Goal: Task Accomplishment & Management: Use online tool/utility

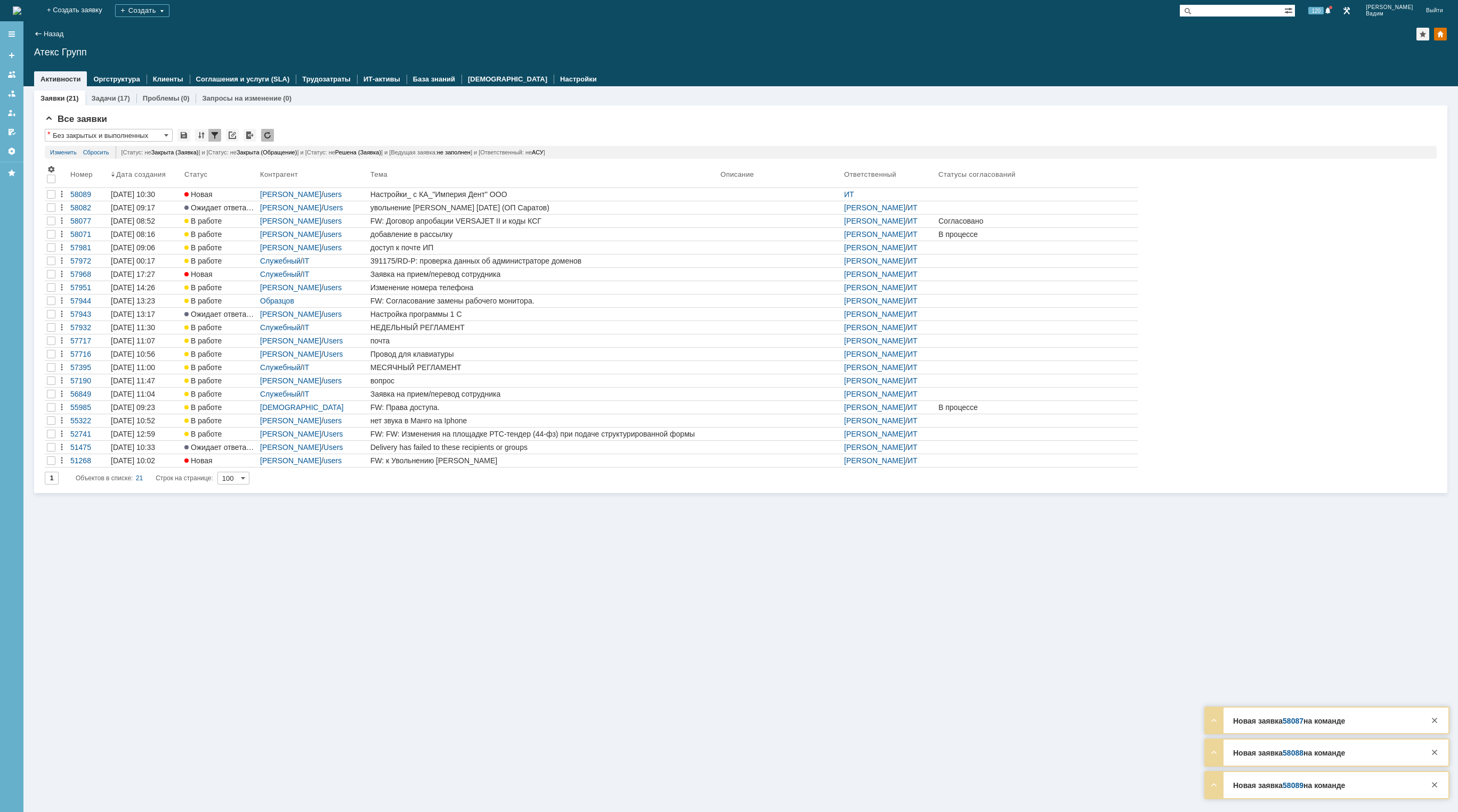
click at [22, 12] on img at bounding box center [17, 11] width 8 height 8
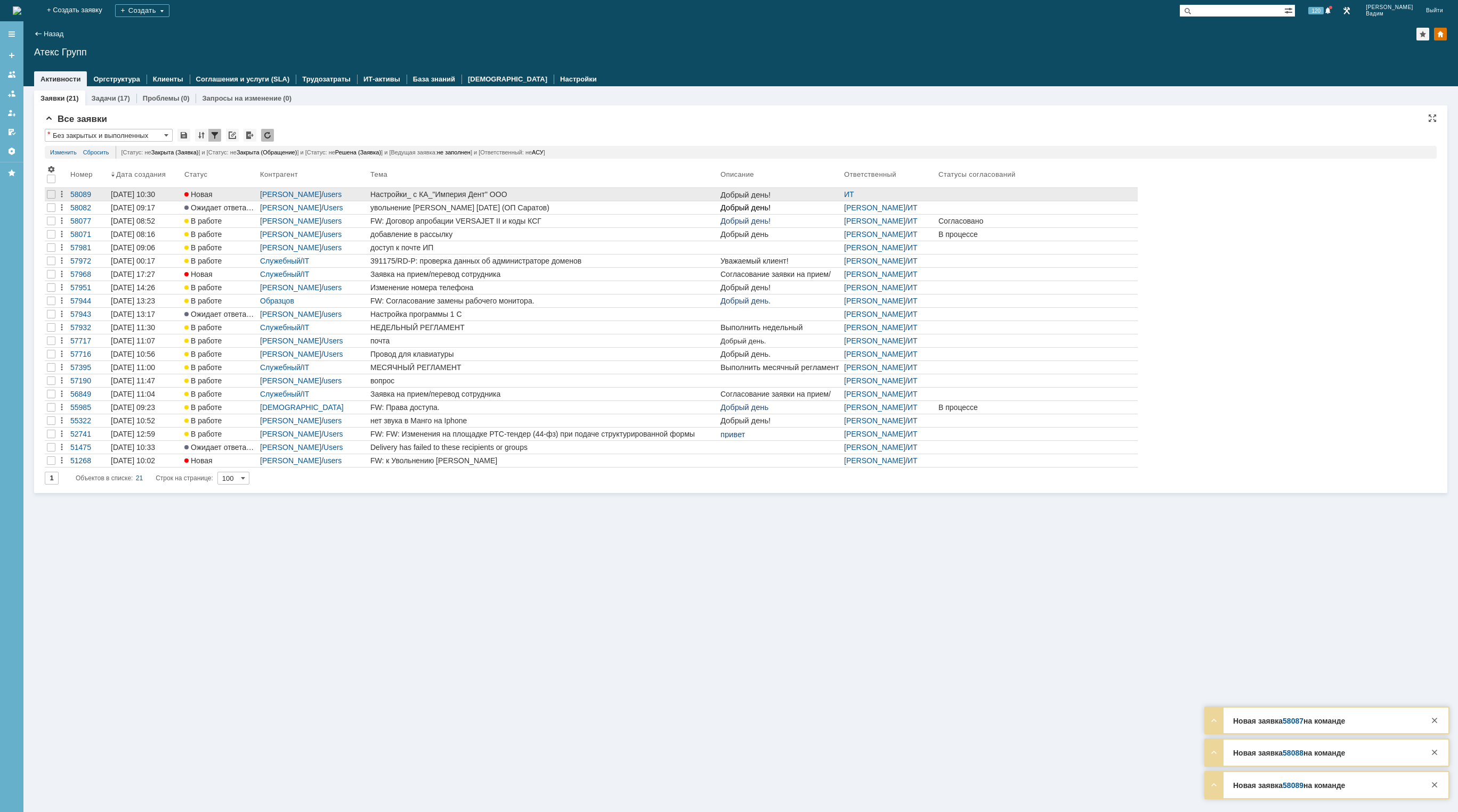
click at [612, 193] on div "Настройки_ с КА_"Империя Дент" ООО" at bounding box center [543, 194] width 346 height 8
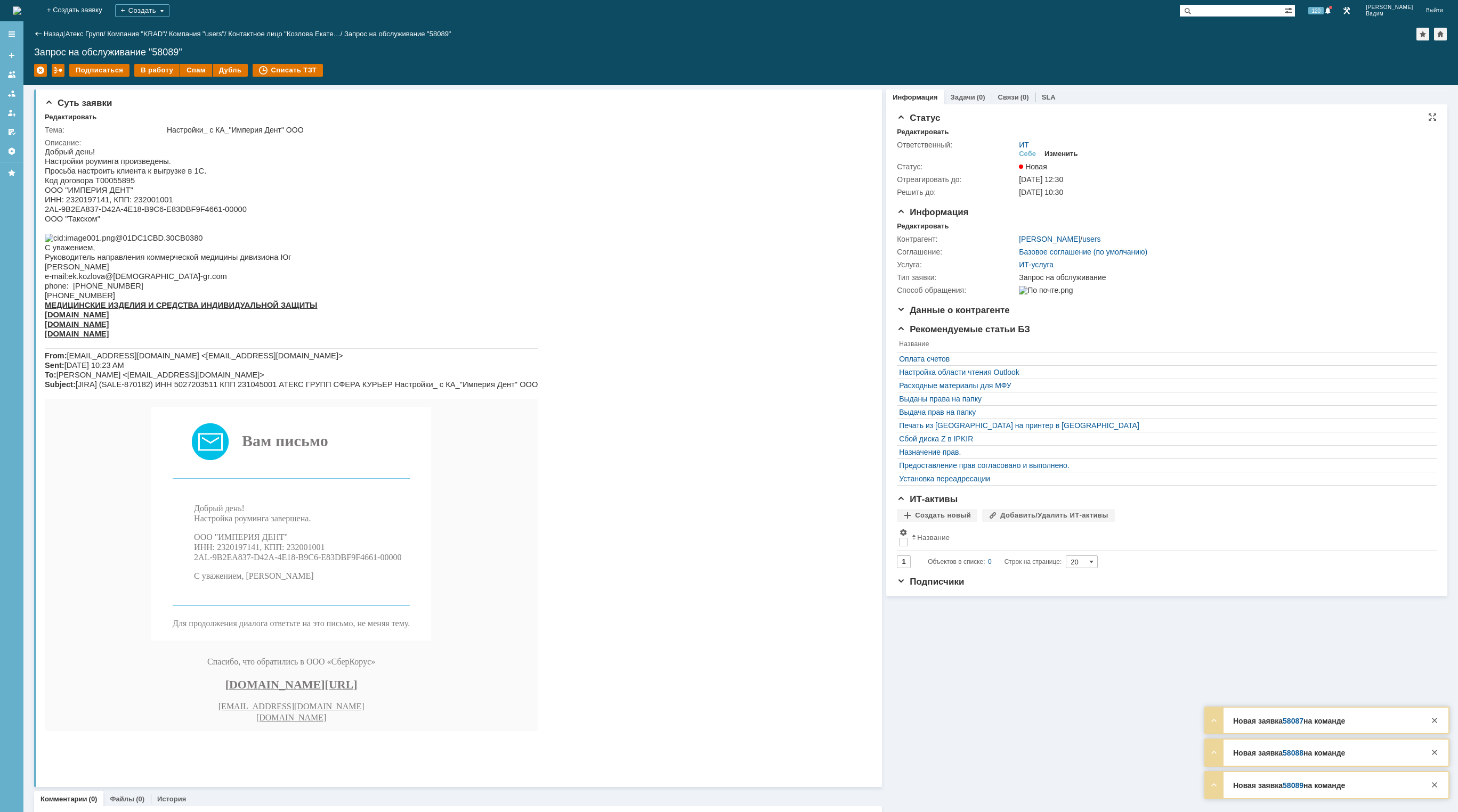
click at [1061, 154] on div "Изменить" at bounding box center [1061, 154] width 33 height 8
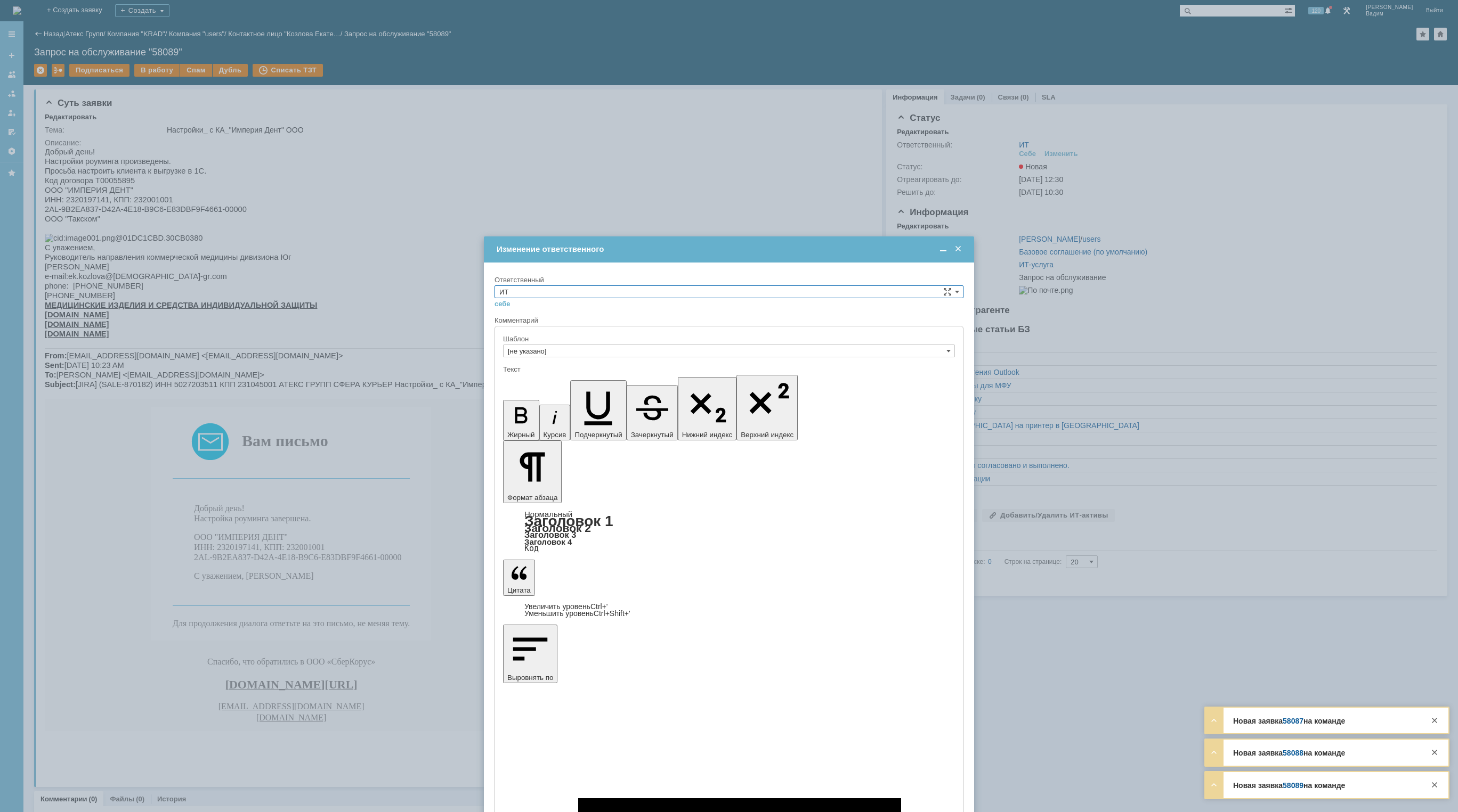
click at [739, 288] on input "ИТ" at bounding box center [729, 291] width 469 height 12
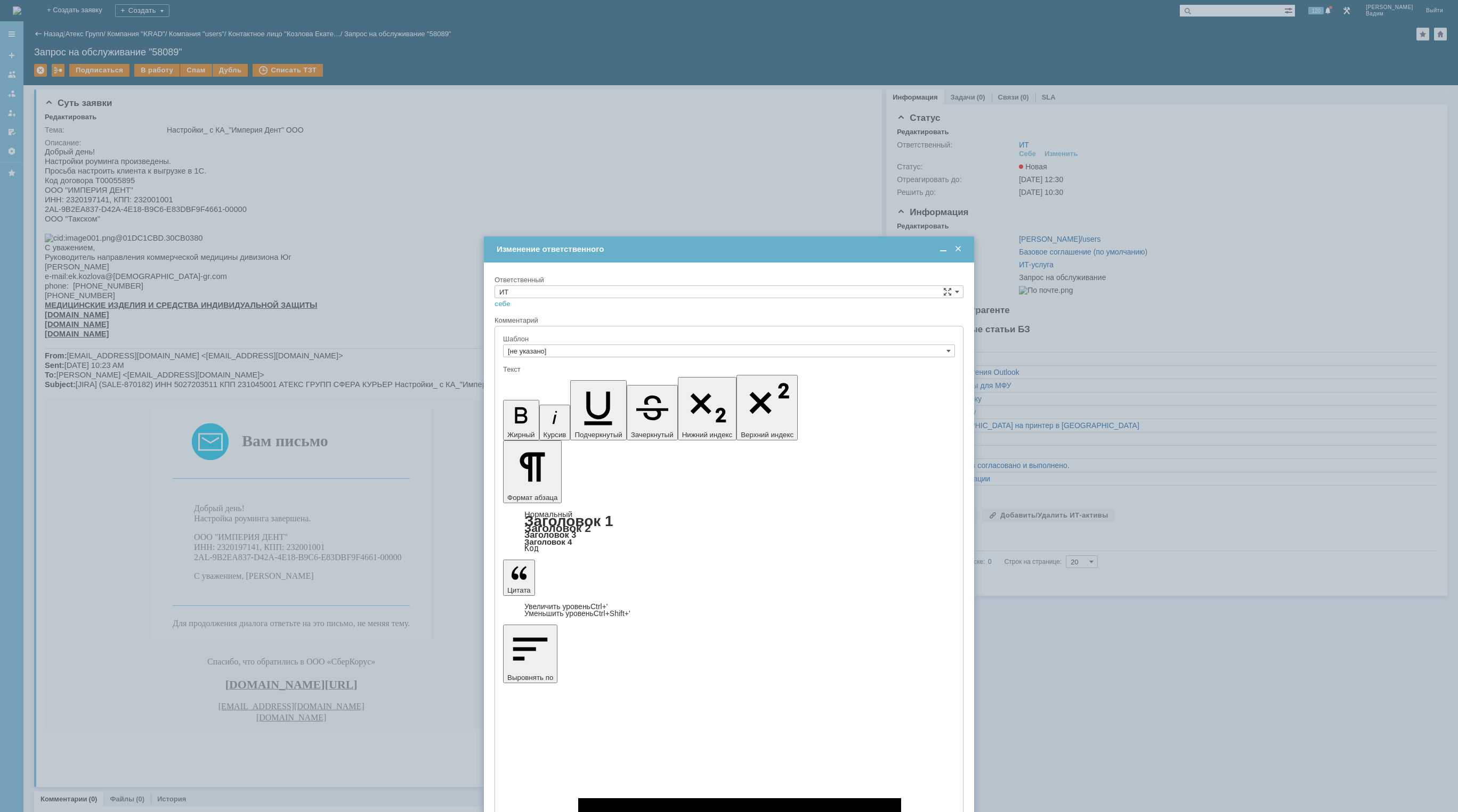
drag, startPoint x: 513, startPoint y: 379, endPoint x: 36, endPoint y: 20, distance: 597.0
click at [513, 379] on span "АСУ" at bounding box center [729, 379] width 459 height 8
type input "АСУ"
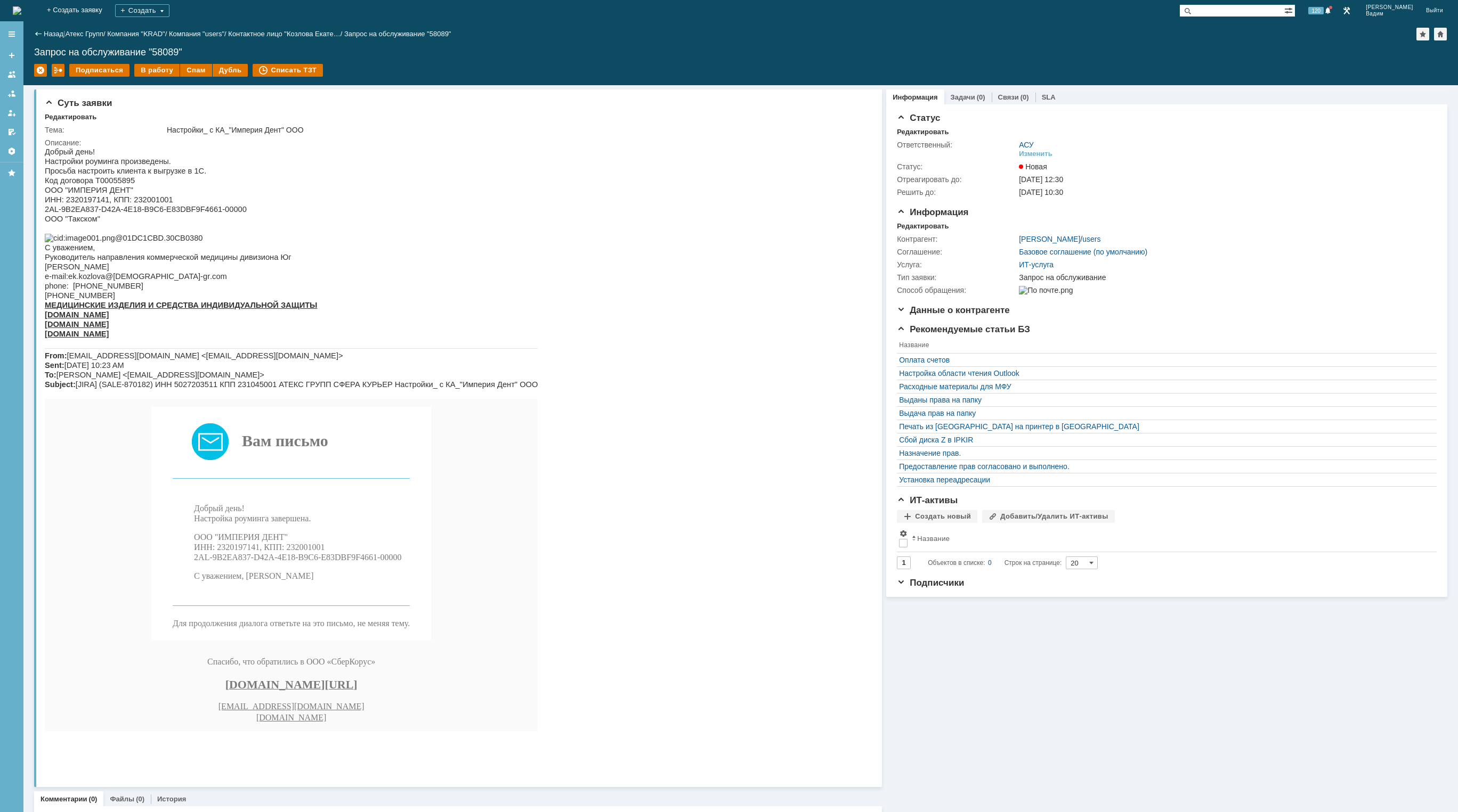
click at [22, 11] on img at bounding box center [17, 11] width 8 height 8
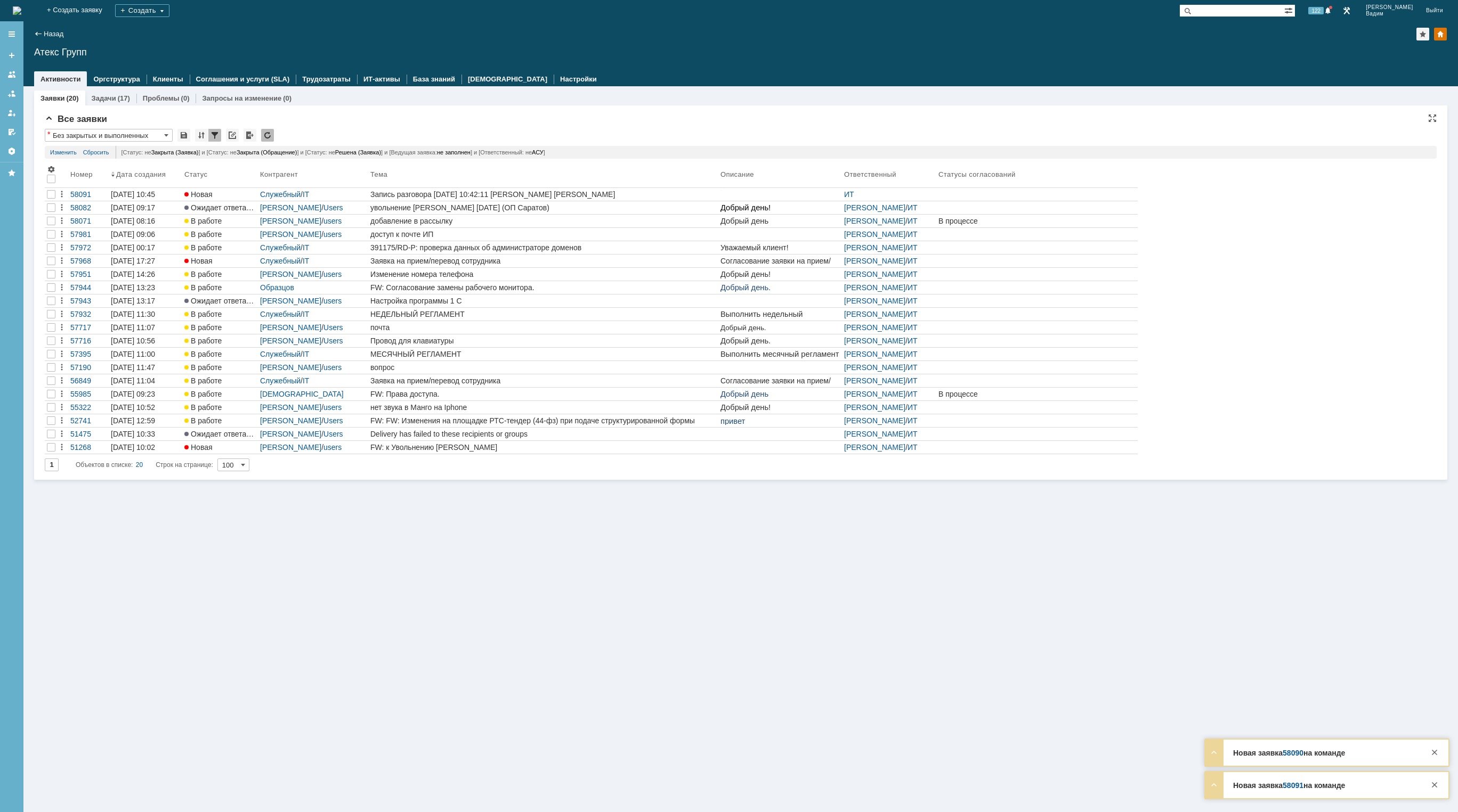
click at [22, 13] on img at bounding box center [17, 11] width 8 height 8
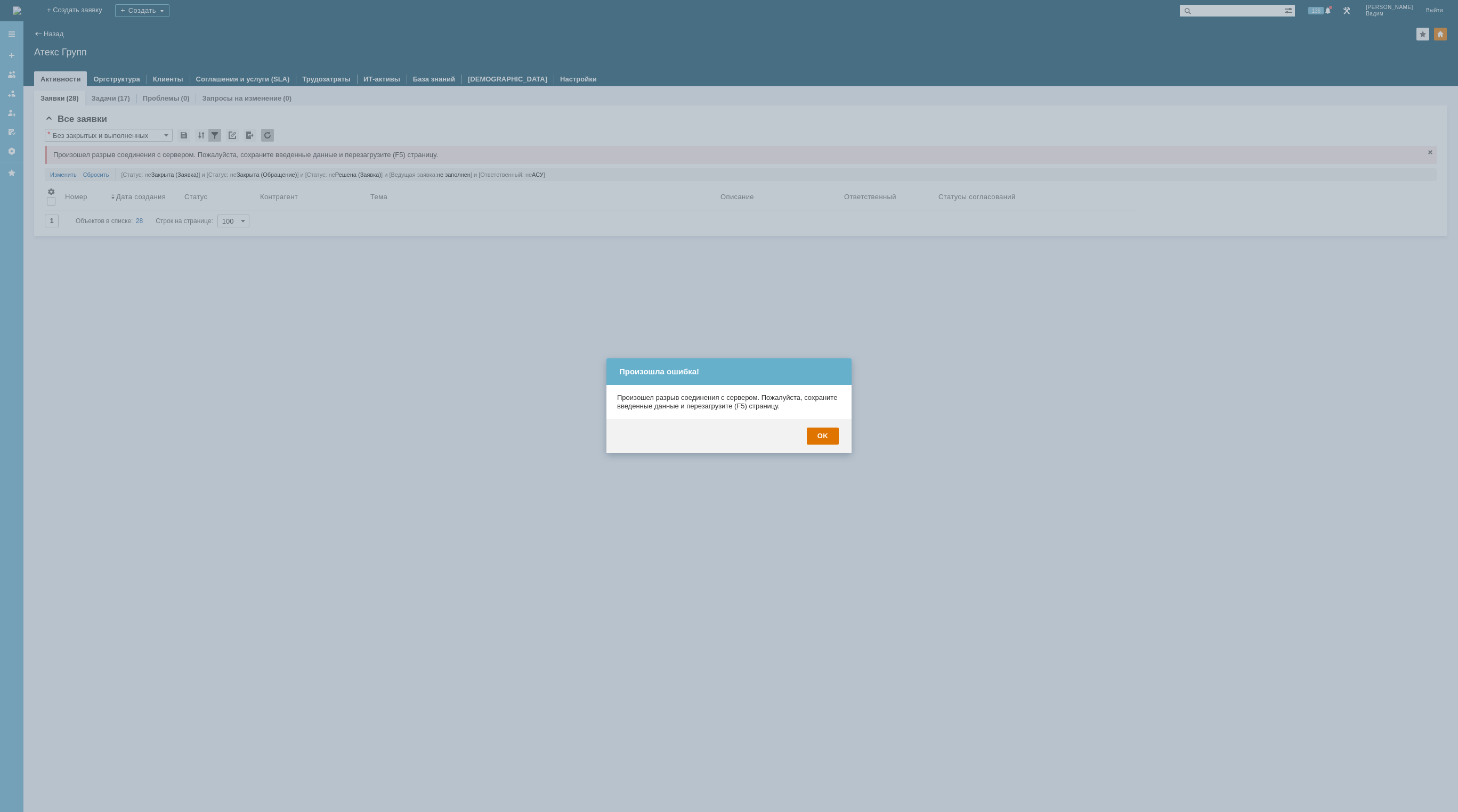
click at [540, 350] on div at bounding box center [729, 406] width 1458 height 812
click at [623, 400] on div "Произошел разрыв соединения с сервером. Пожалуйста, сохраните введенные данные …" at bounding box center [729, 402] width 223 height 17
click at [833, 434] on div "OK" at bounding box center [822, 436] width 32 height 17
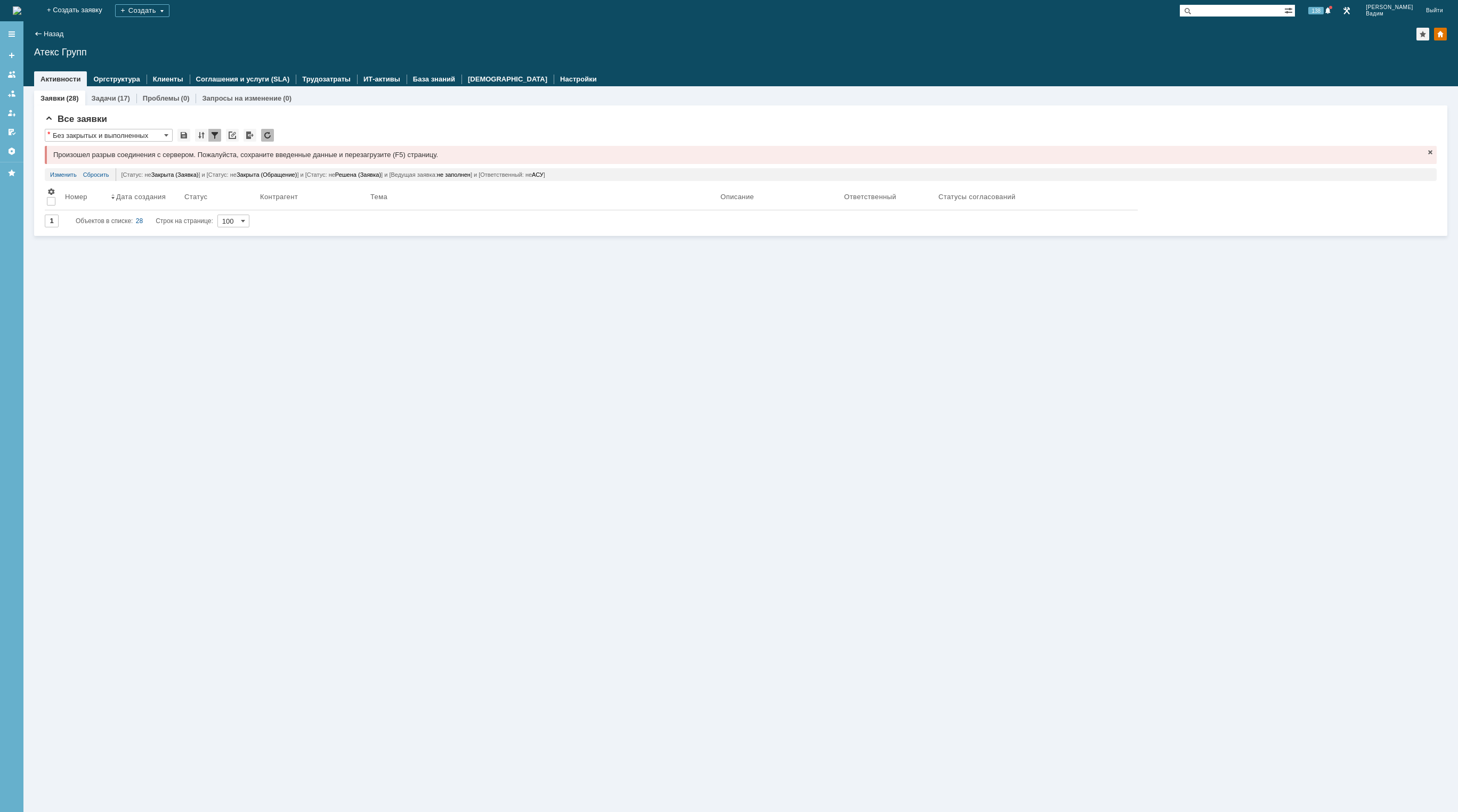
click at [22, 7] on img at bounding box center [17, 11] width 8 height 8
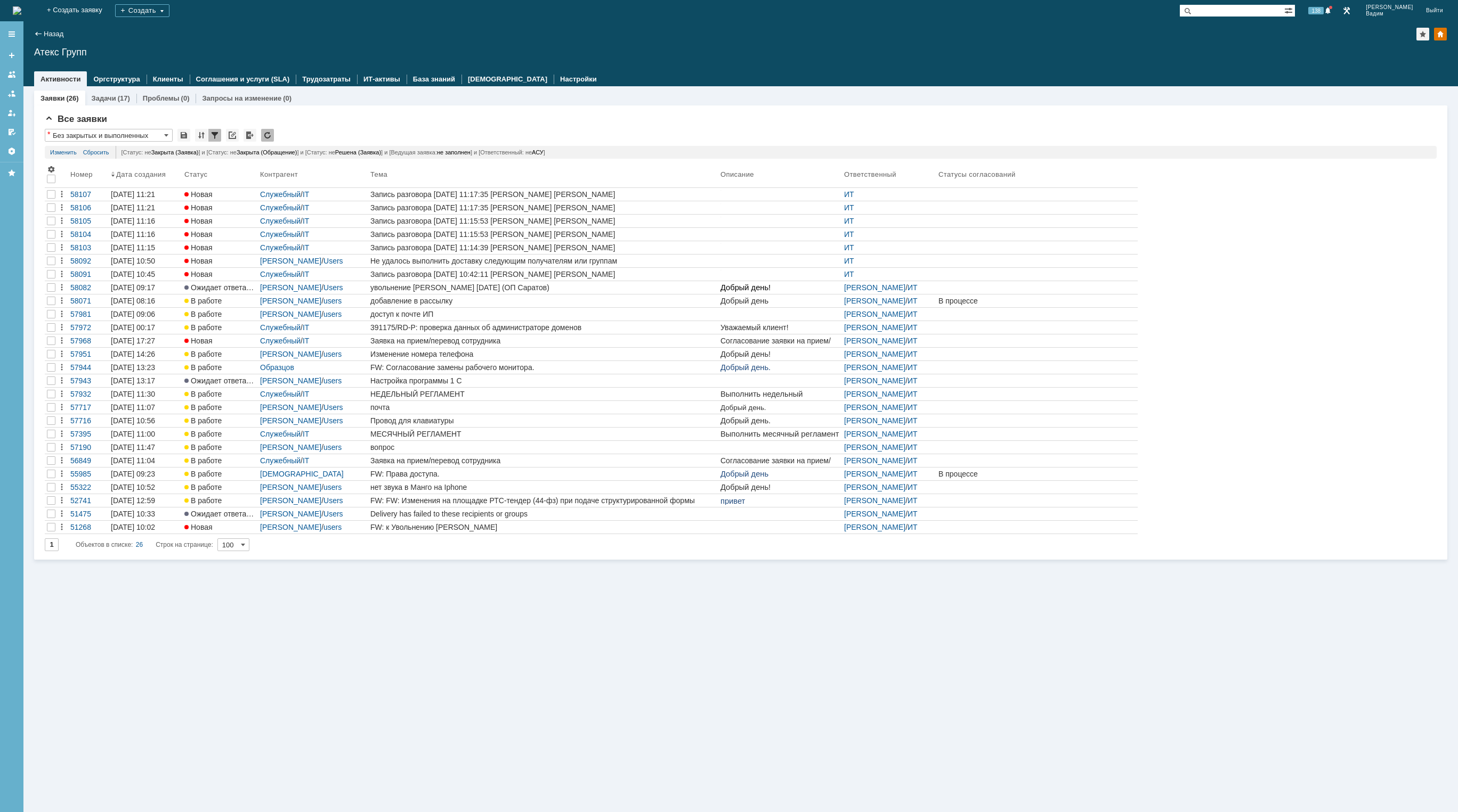
click at [22, 11] on img at bounding box center [17, 11] width 8 height 8
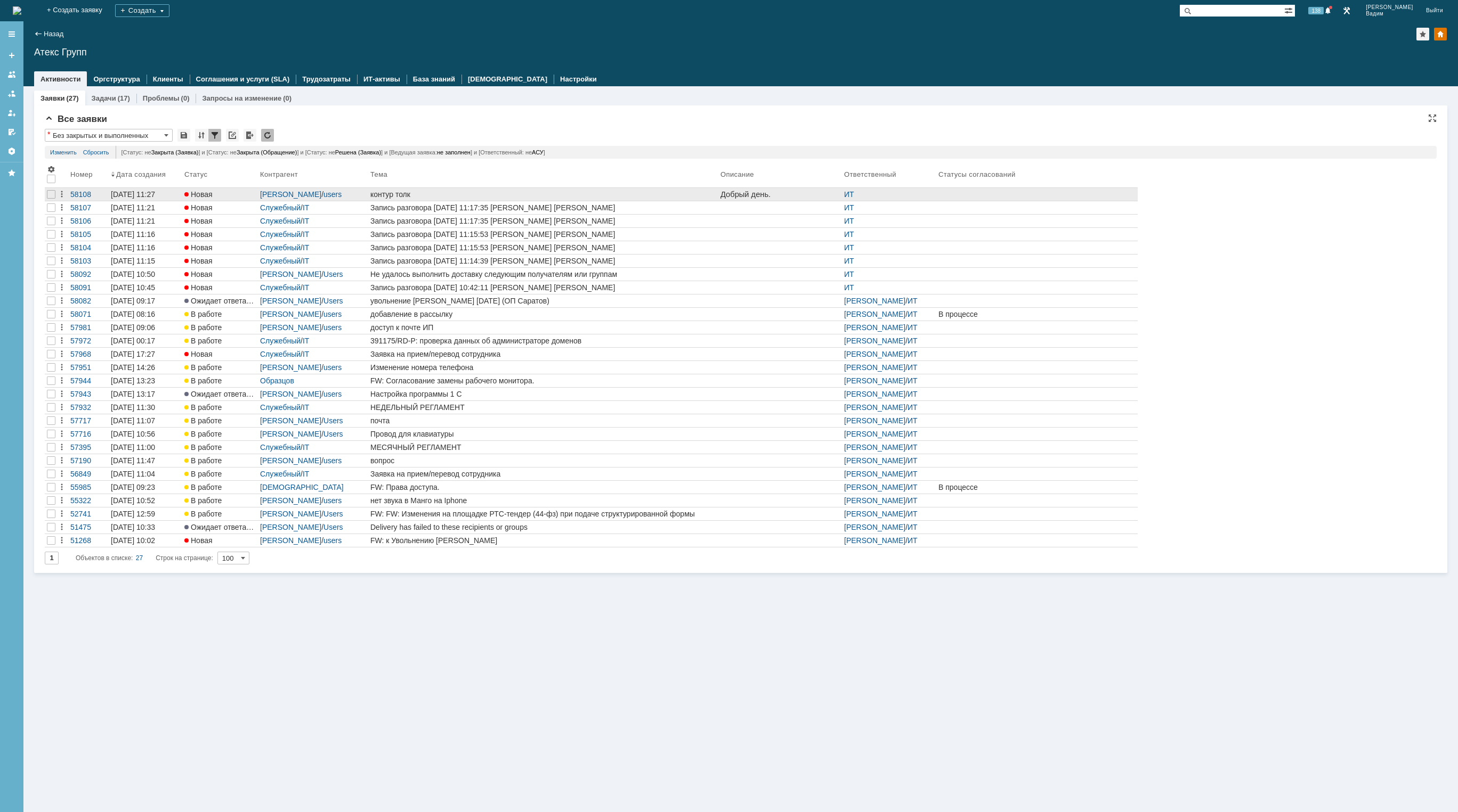
click at [513, 194] on div "контур толк" at bounding box center [543, 194] width 346 height 8
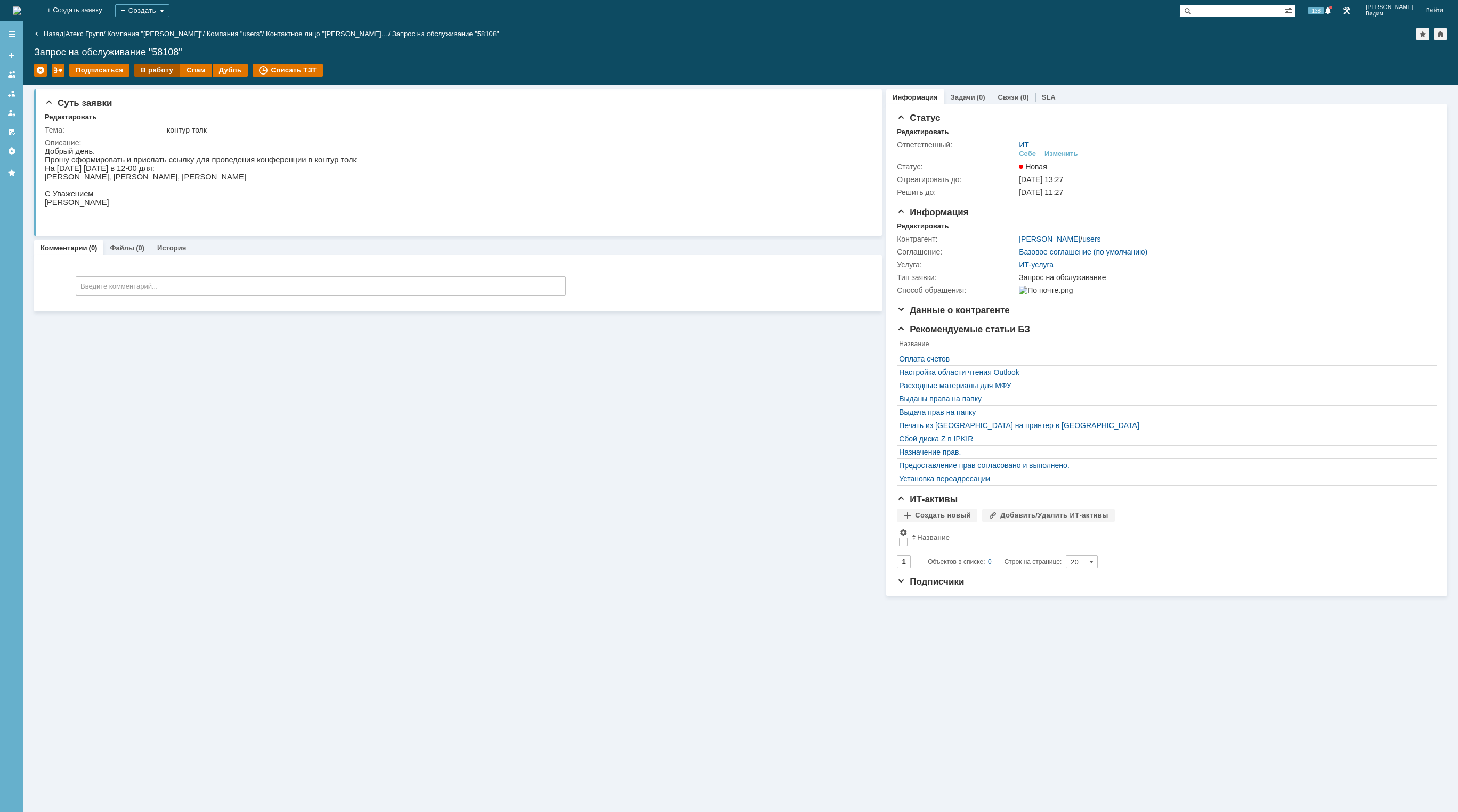
click at [161, 71] on div "В работу" at bounding box center [157, 70] width 46 height 12
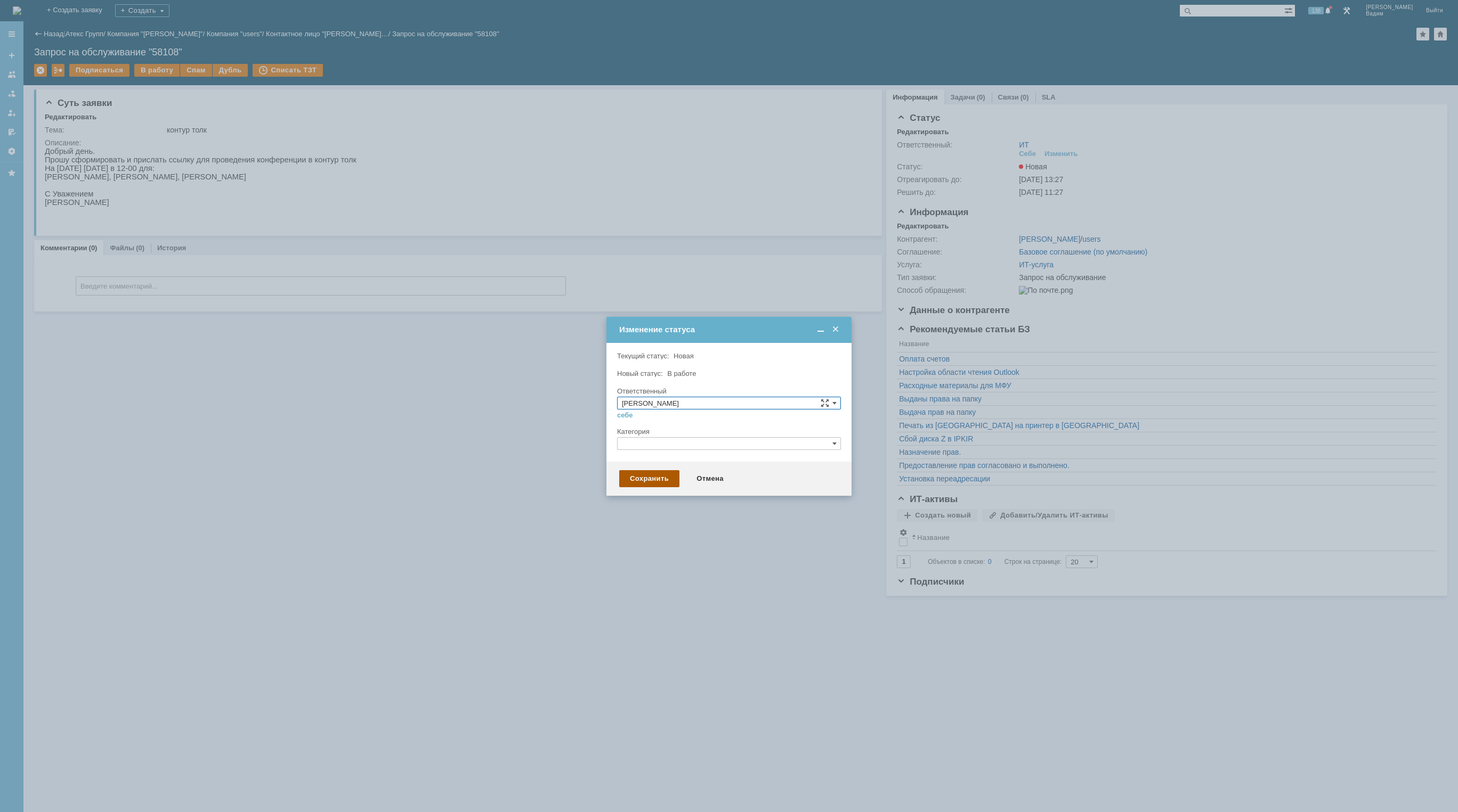
click at [658, 477] on div "Сохранить" at bounding box center [649, 478] width 60 height 17
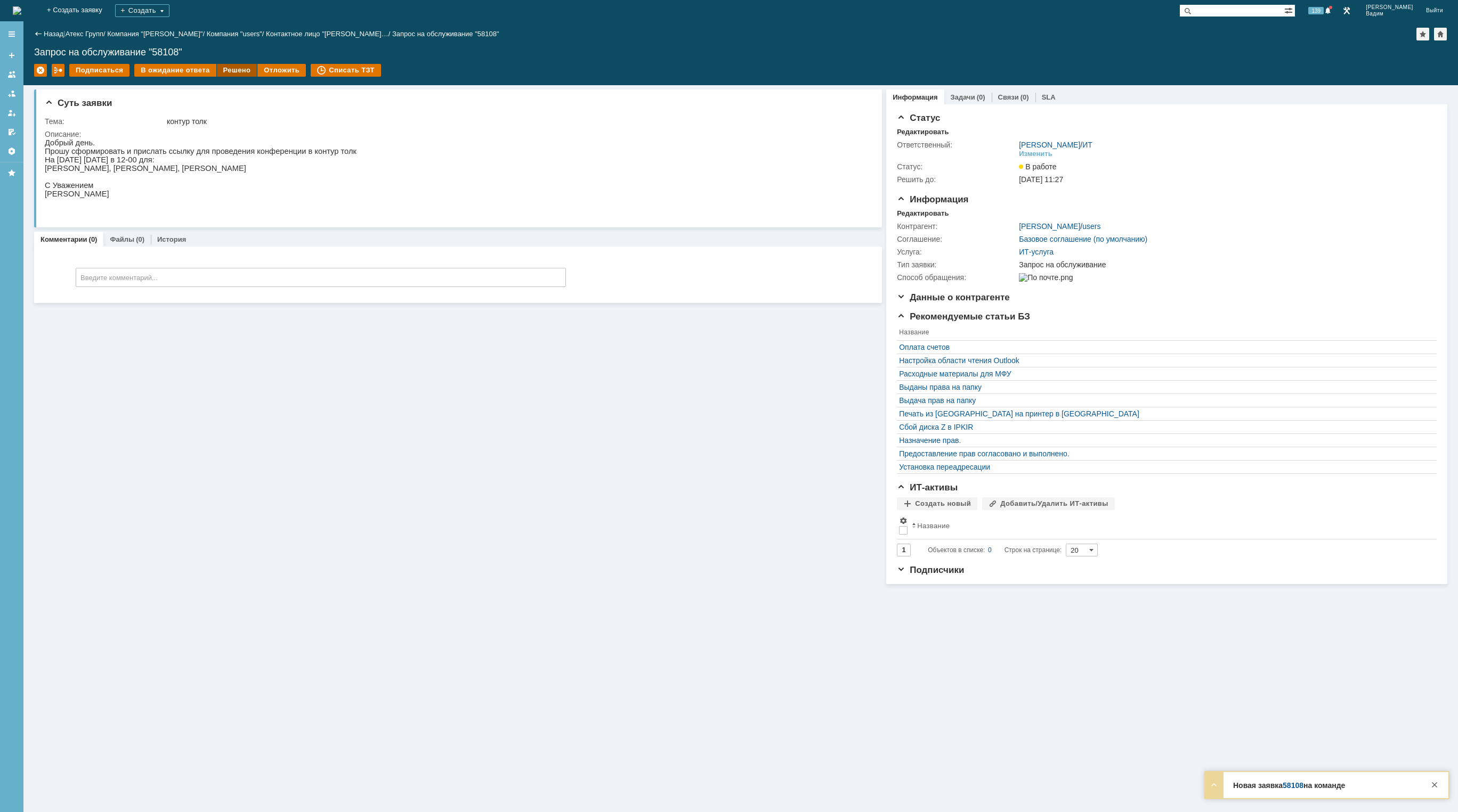
click at [235, 69] on div "Решено" at bounding box center [237, 70] width 41 height 12
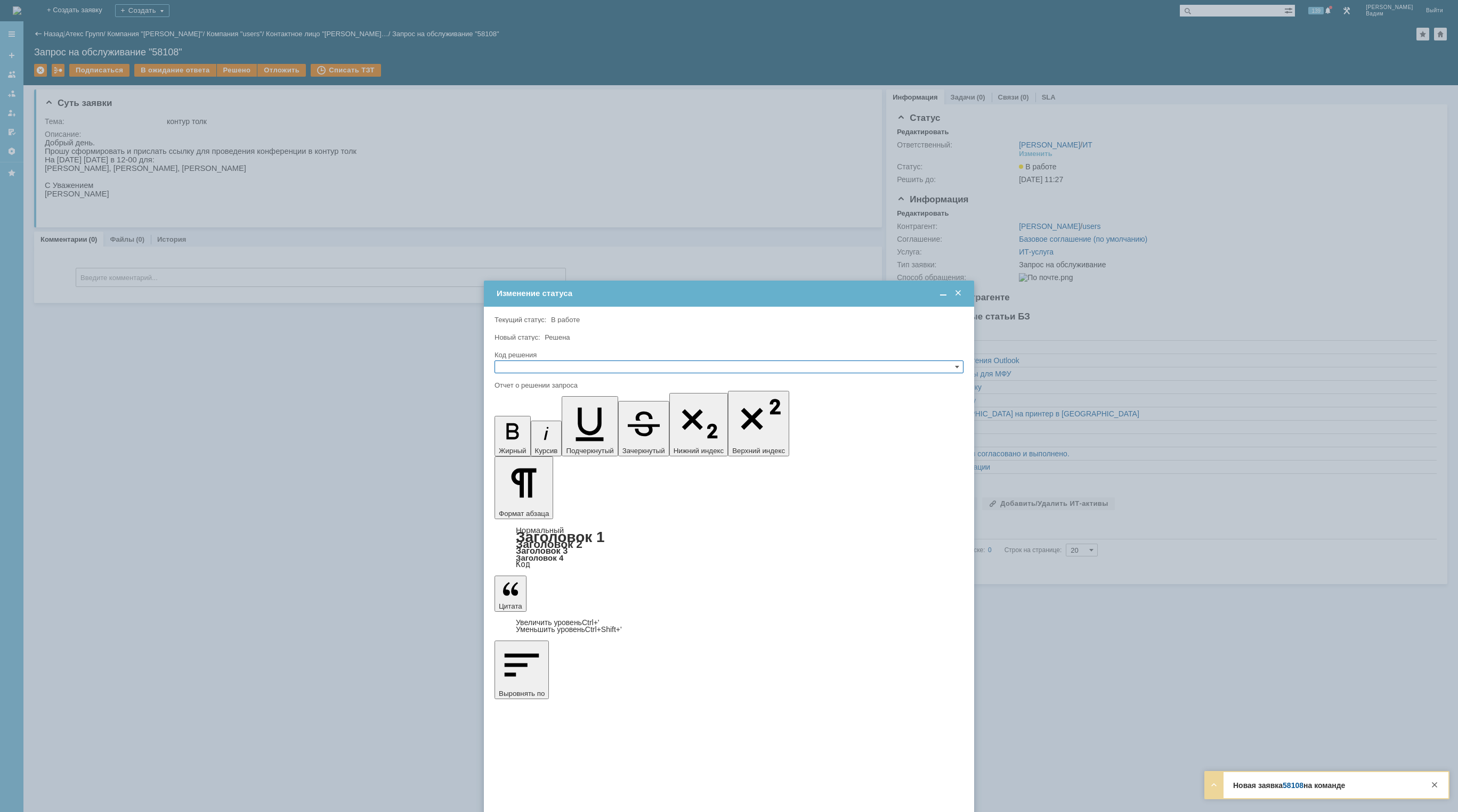
click at [536, 369] on input "text" at bounding box center [729, 366] width 469 height 12
click at [542, 415] on span "Решено" at bounding box center [729, 418] width 459 height 8
type input "Решено"
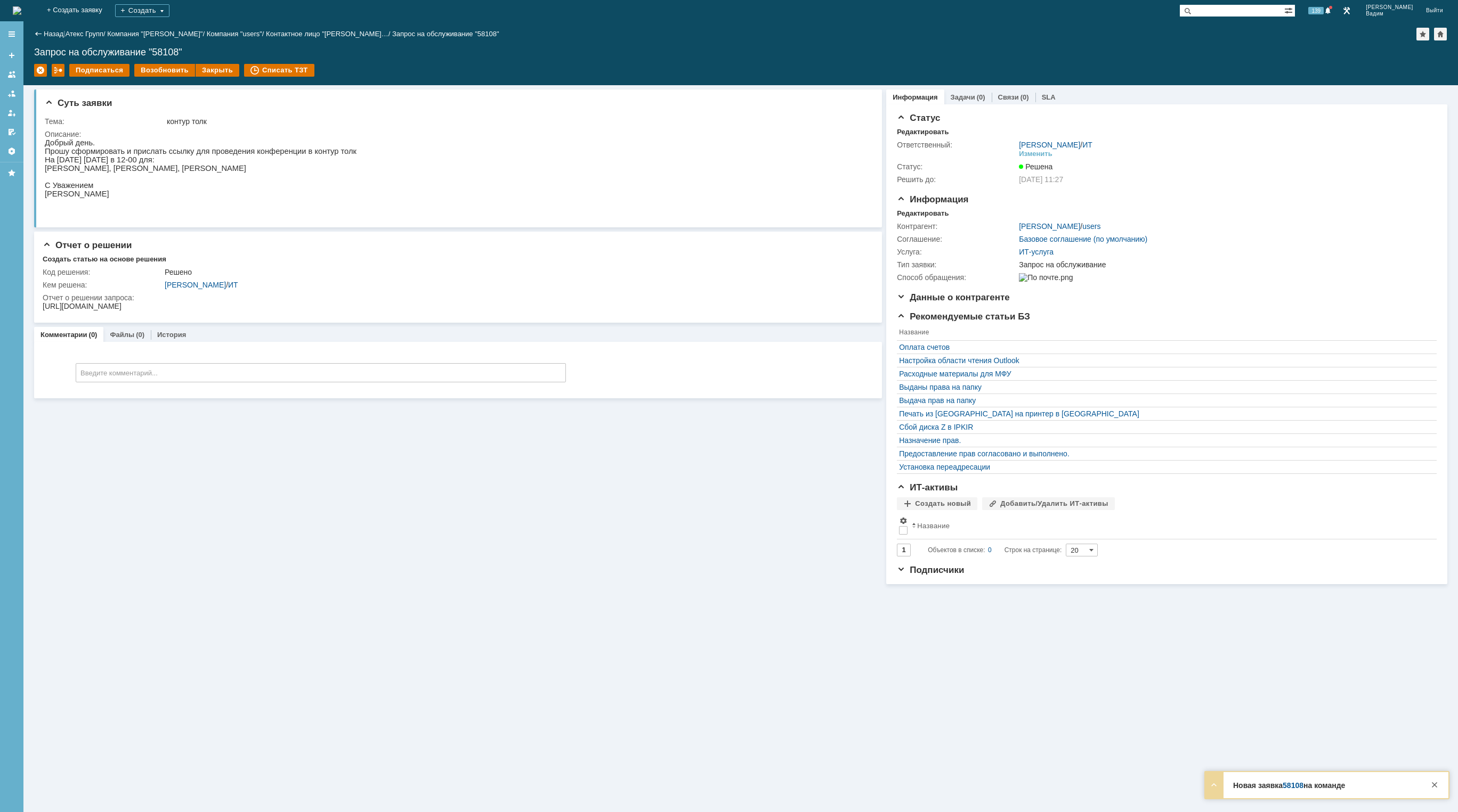
click at [22, 7] on img at bounding box center [17, 11] width 8 height 8
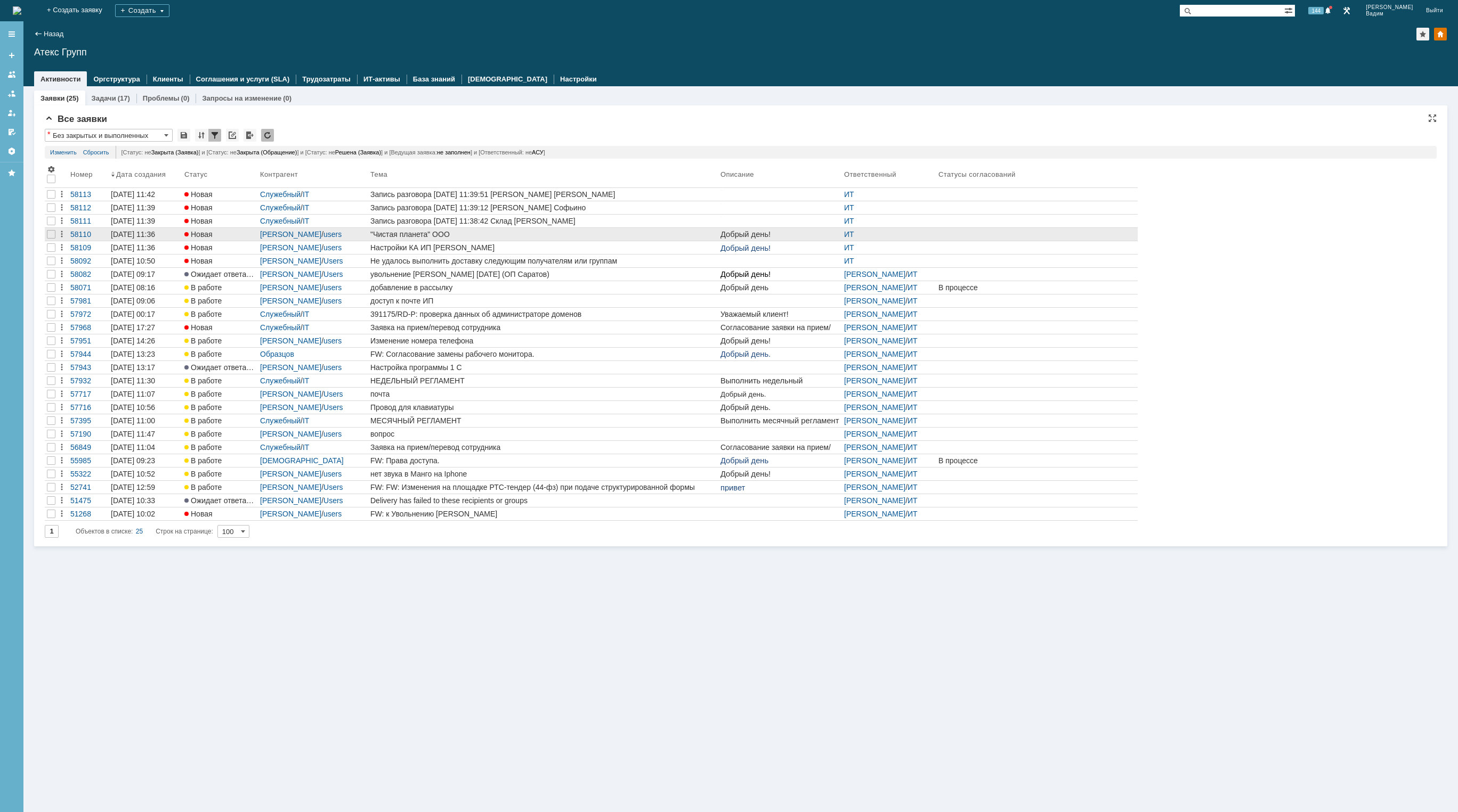
click at [518, 236] on div ""Чистая планета" ООО" at bounding box center [543, 234] width 346 height 8
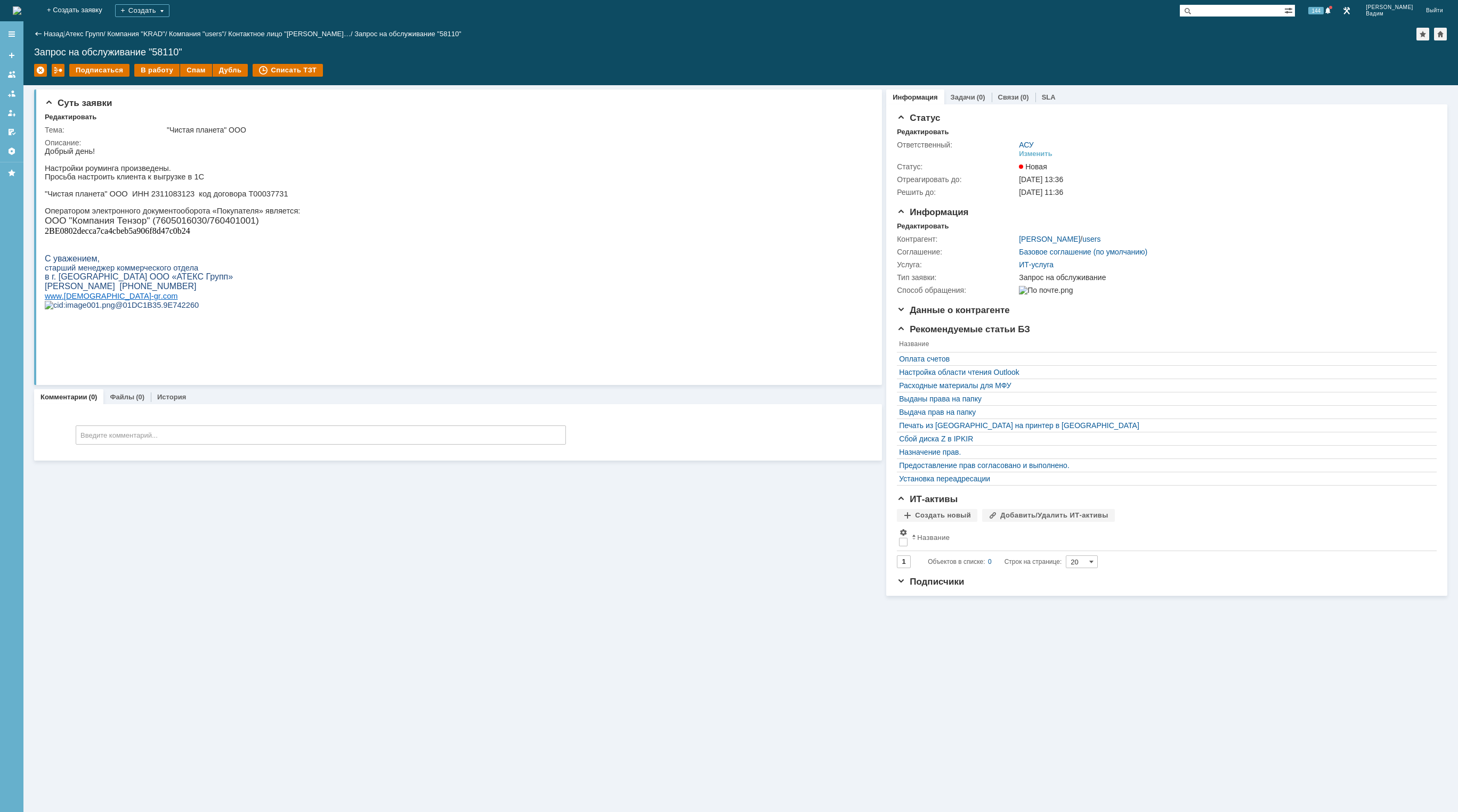
click at [22, 12] on img at bounding box center [17, 11] width 8 height 8
